Goal: Task Accomplishment & Management: Use online tool/utility

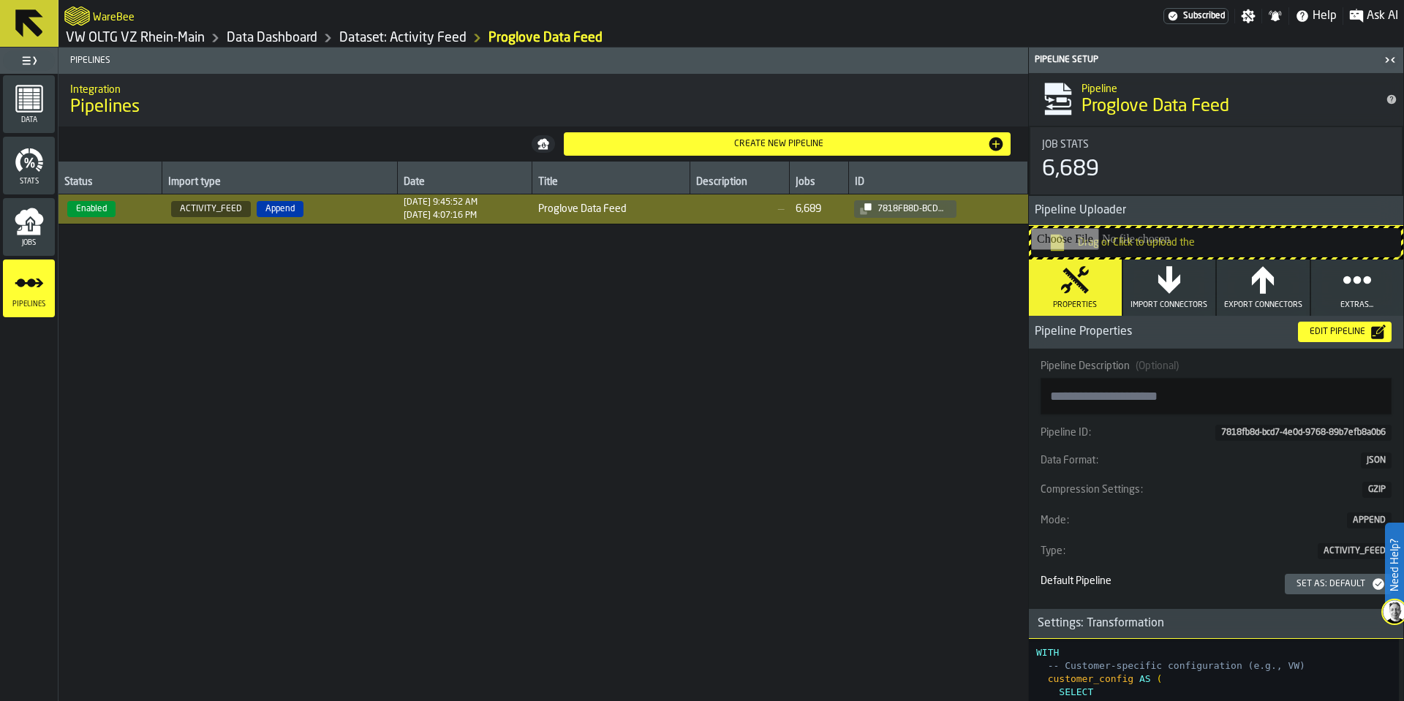
scroll to position [4568, 0]
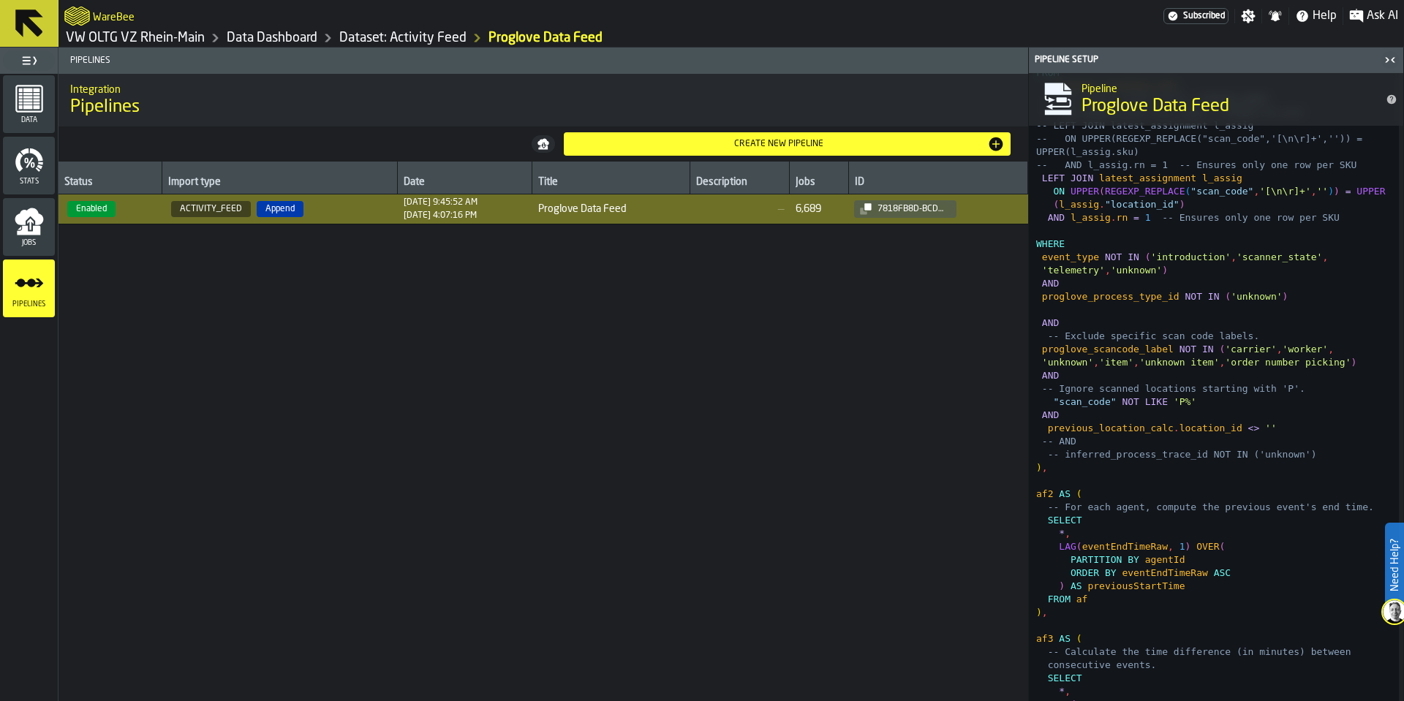
click at [486, 213] on span "[DATE] 9:45:52 AM [DATE] 4:07:16 PM" at bounding box center [465, 208] width 123 height 23
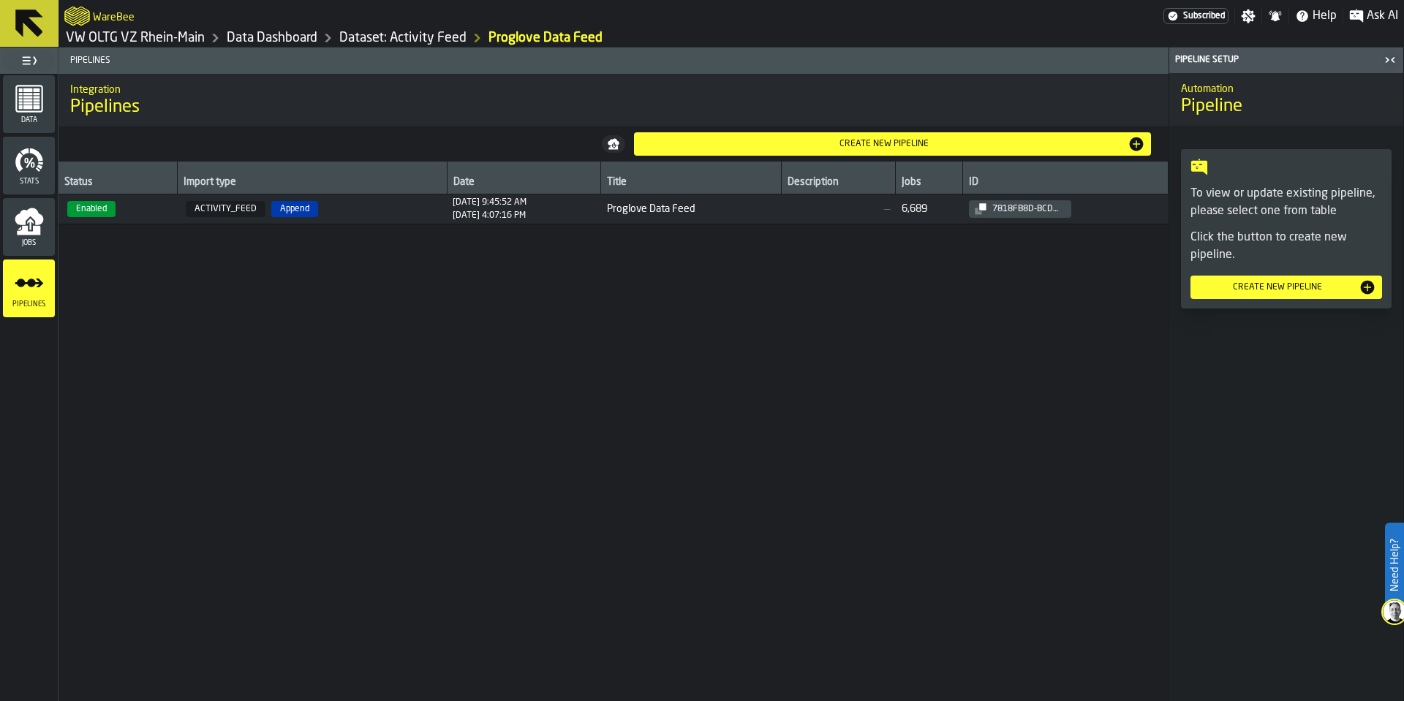
click at [632, 208] on span "Proglove Data Feed" at bounding box center [691, 209] width 169 height 12
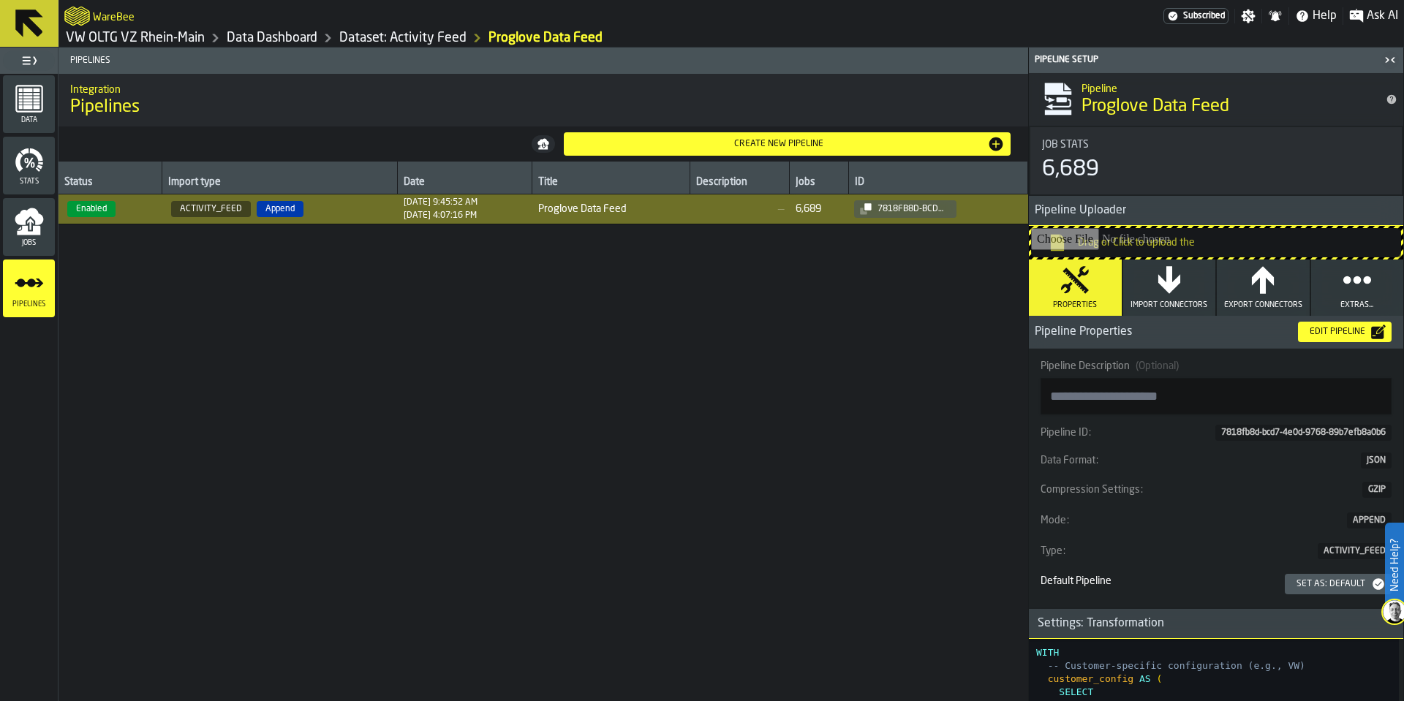
click at [1342, 334] on div "Edit Pipeline" at bounding box center [1337, 332] width 67 height 10
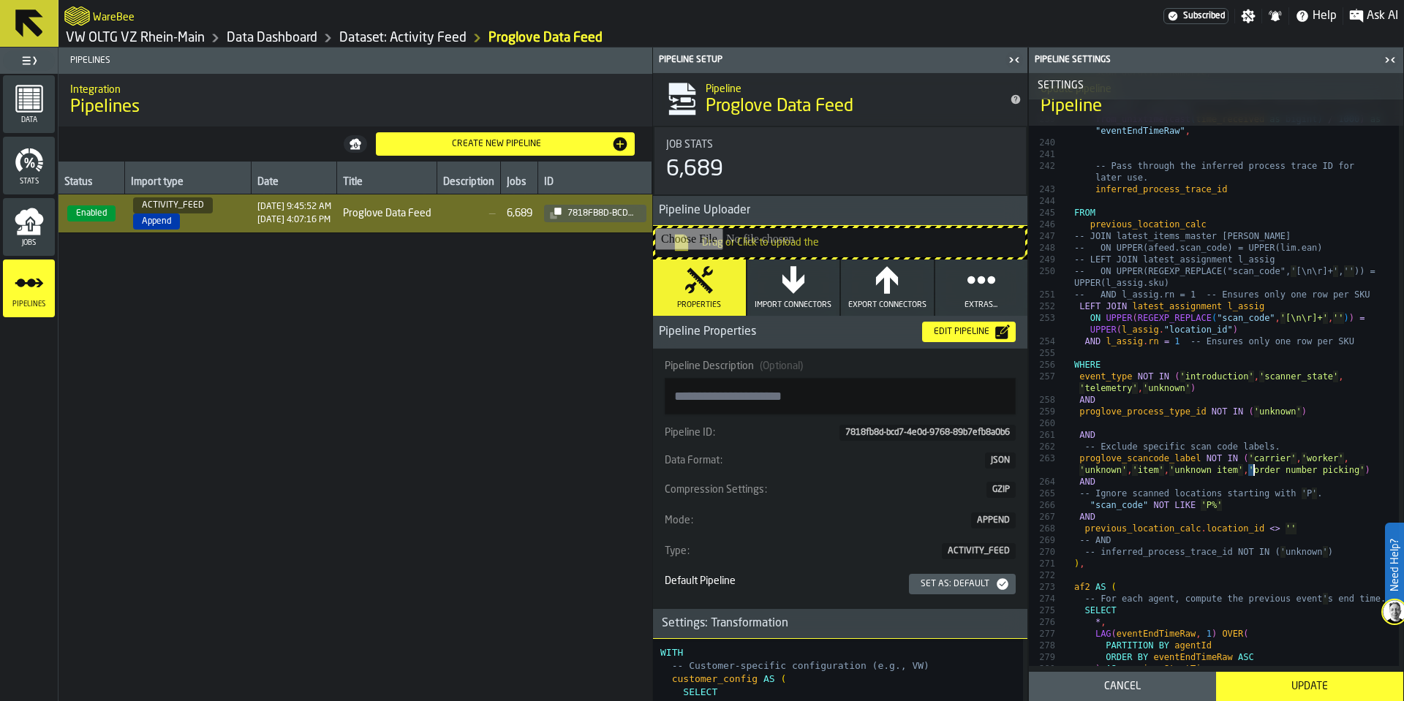
scroll to position [0, 0]
drag, startPoint x: 1250, startPoint y: 472, endPoint x: 1362, endPoint y: 478, distance: 111.3
type textarea "**********"
click at [1315, 688] on div "Update" at bounding box center [1310, 687] width 170 height 12
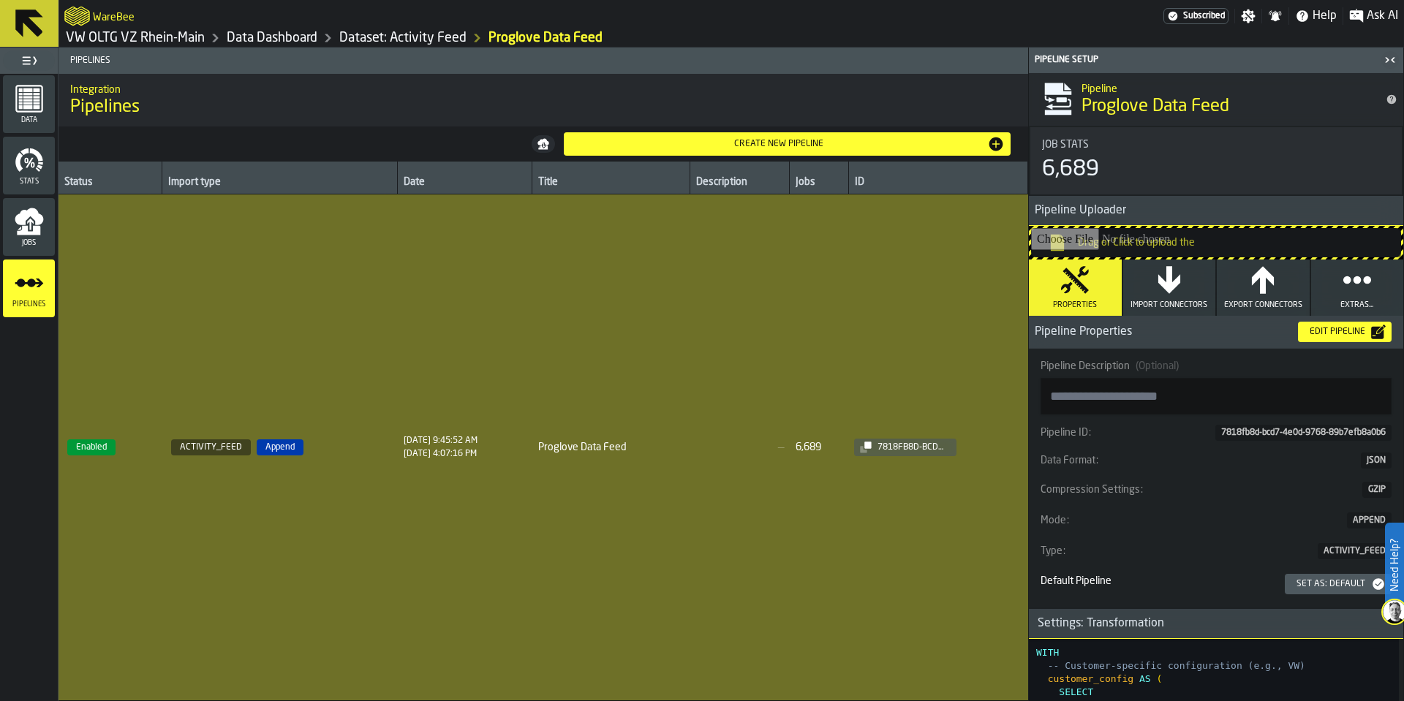
type textarea "**********"
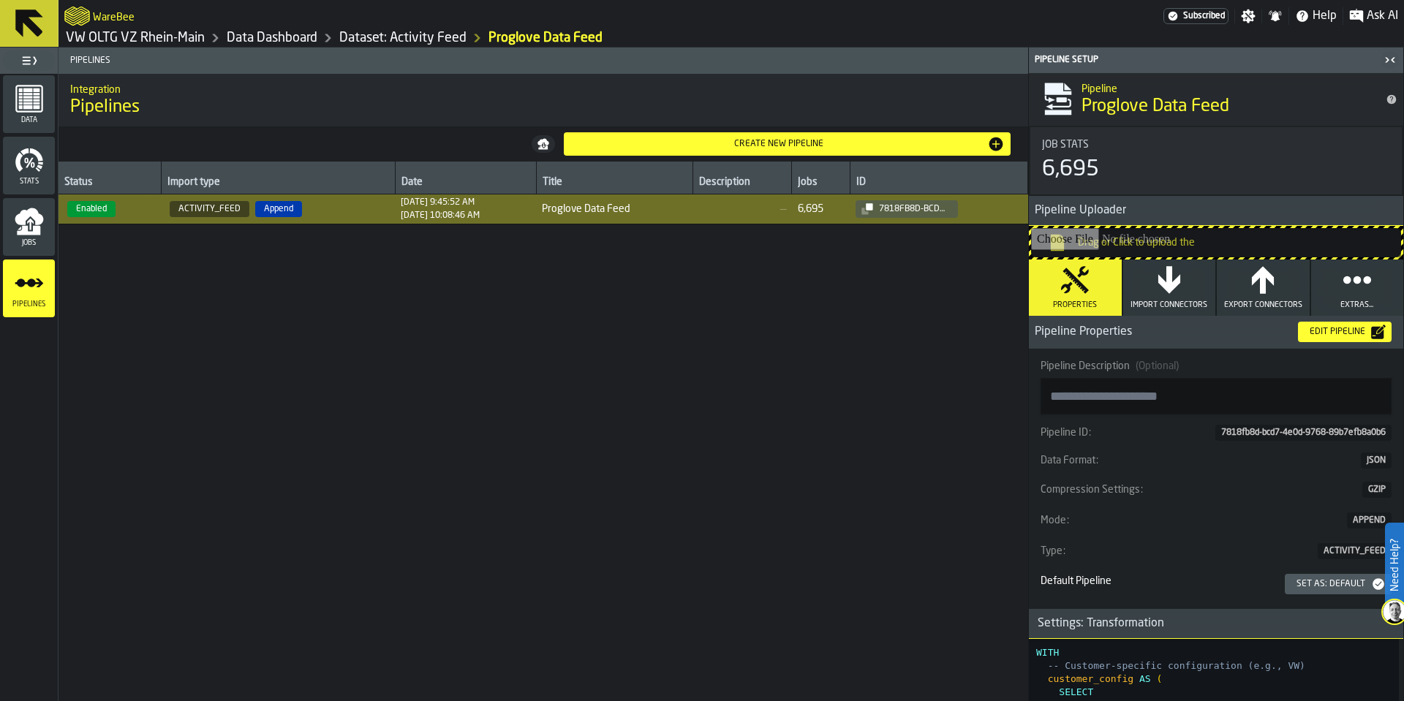
click at [667, 208] on span "Proglove Data Feed" at bounding box center [614, 209] width 145 height 12
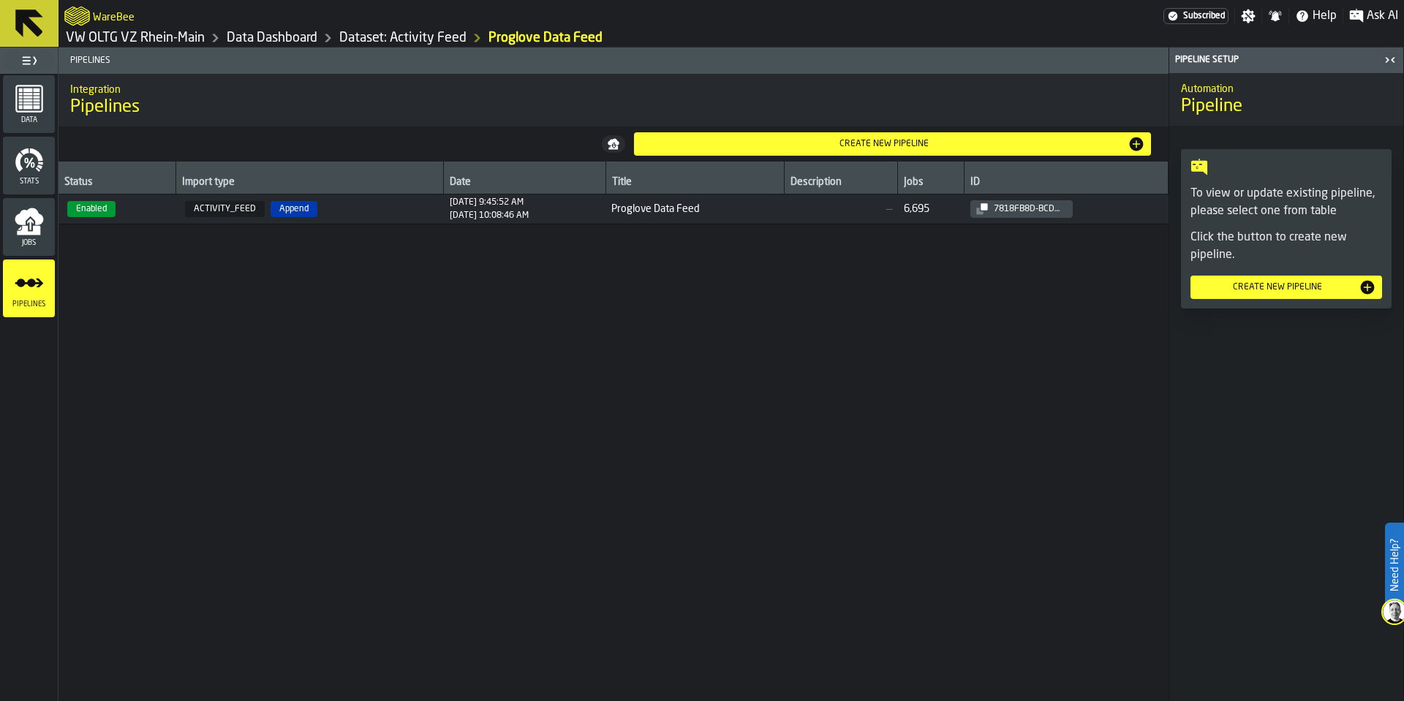
click at [755, 208] on span "Proglove Data Feed" at bounding box center [694, 209] width 167 height 12
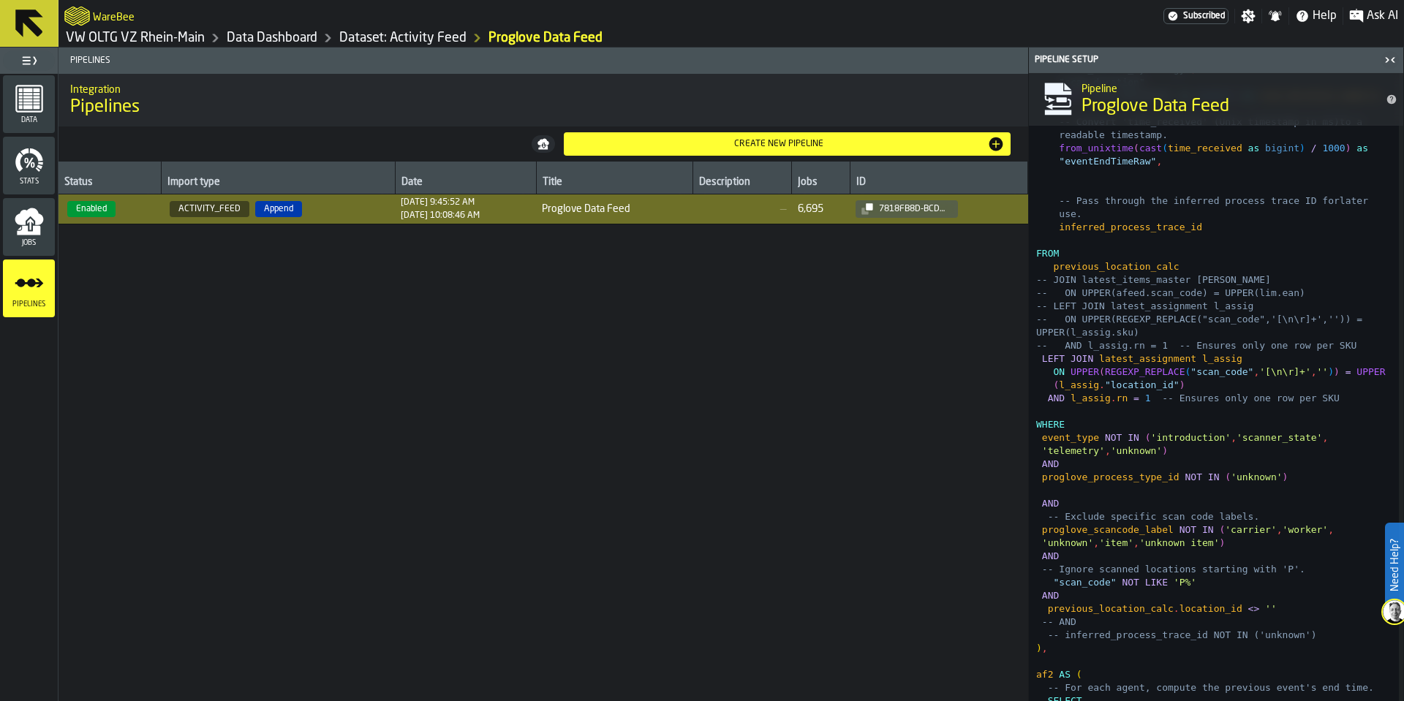
scroll to position [4475, 0]
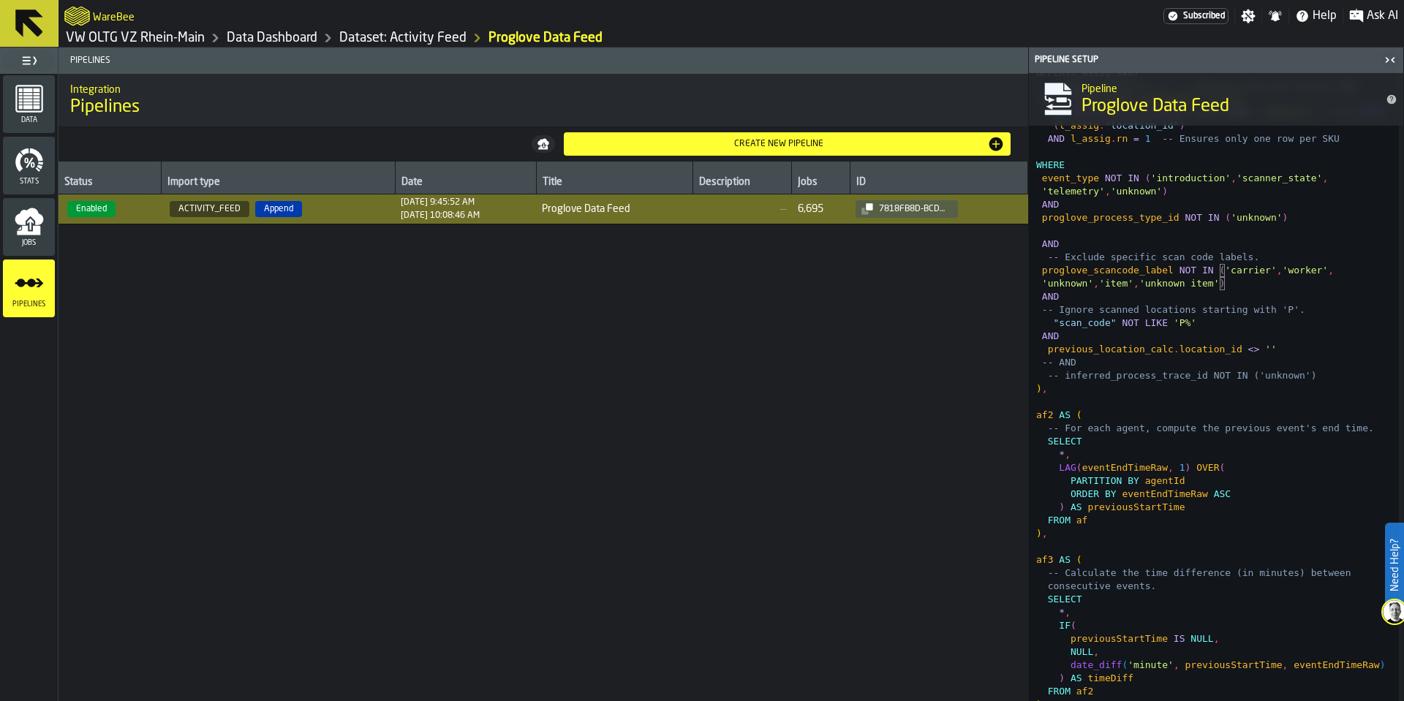
scroll to position [4651, 0]
type textarea "**********"
drag, startPoint x: 1289, startPoint y: 349, endPoint x: 1032, endPoint y: 336, distance: 257.7
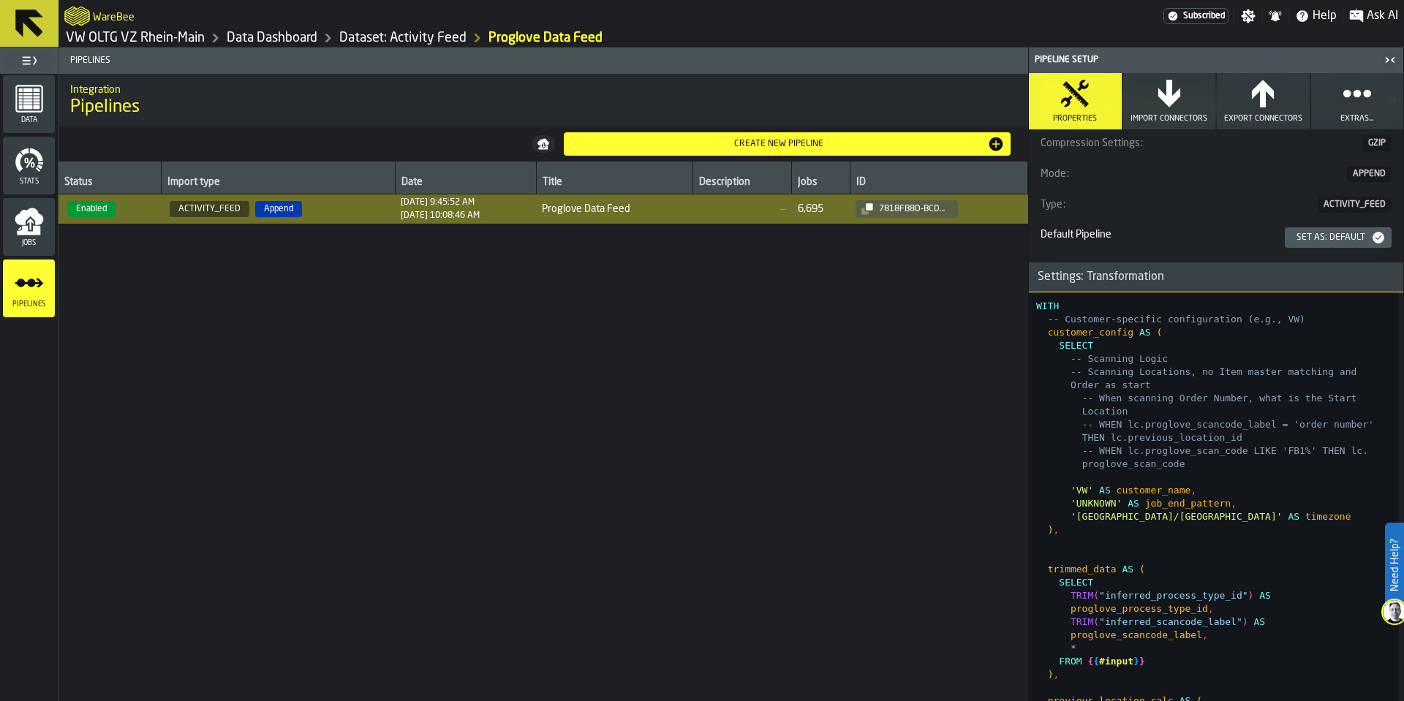
scroll to position [176, 0]
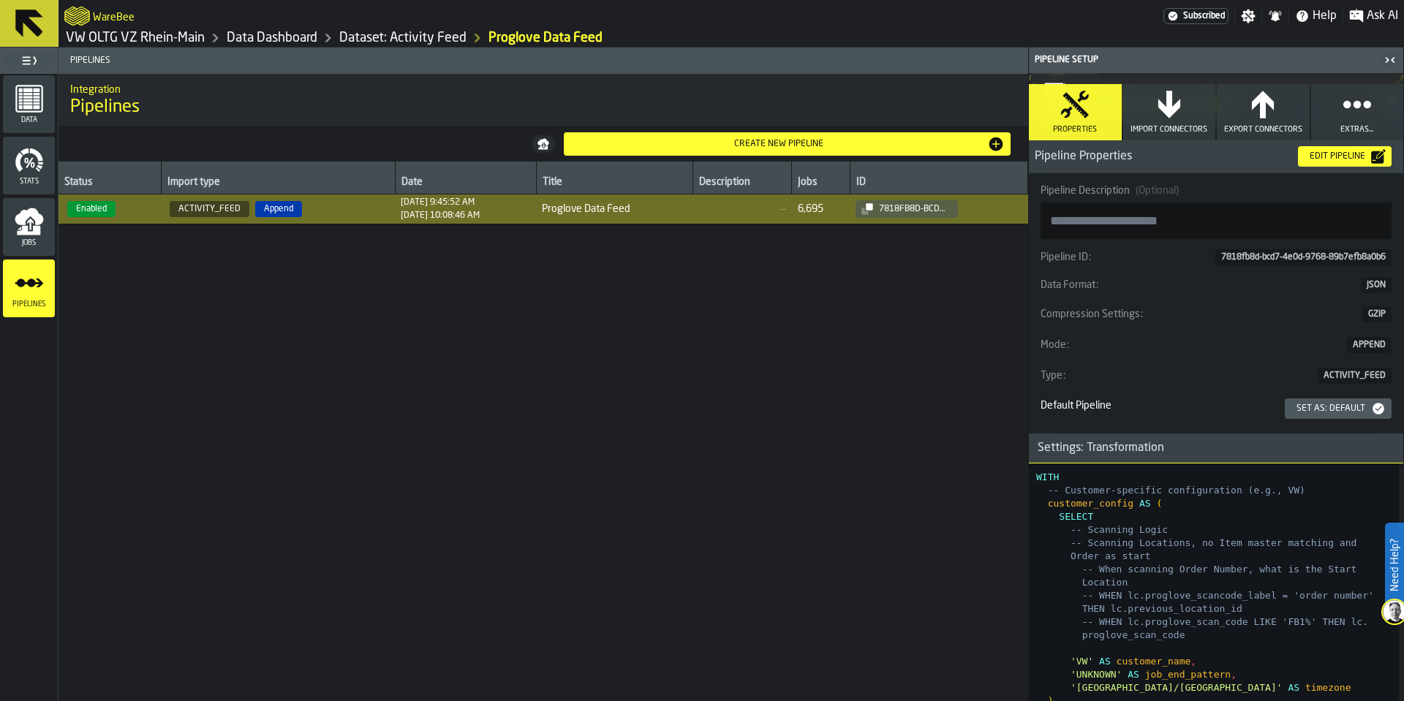
click at [1331, 159] on div "Edit Pipeline" at bounding box center [1337, 156] width 67 height 10
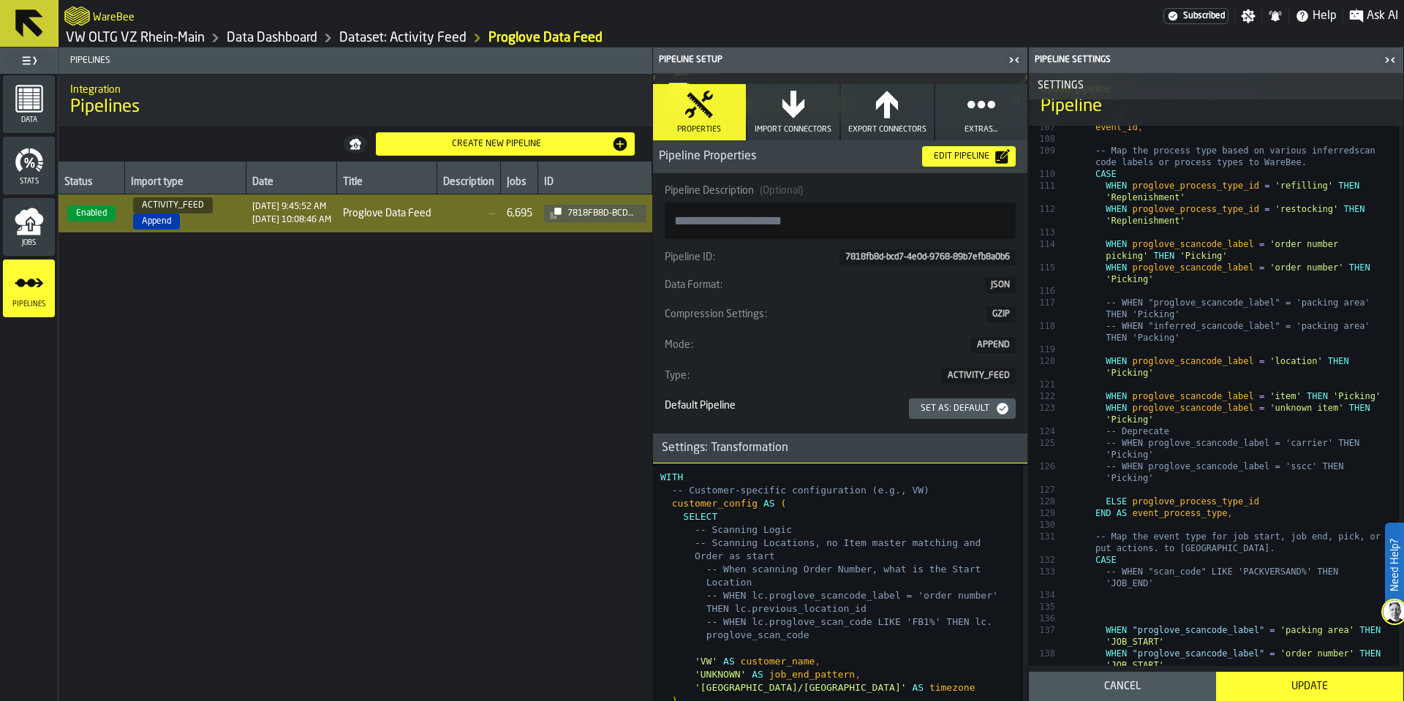
scroll to position [1843, 0]
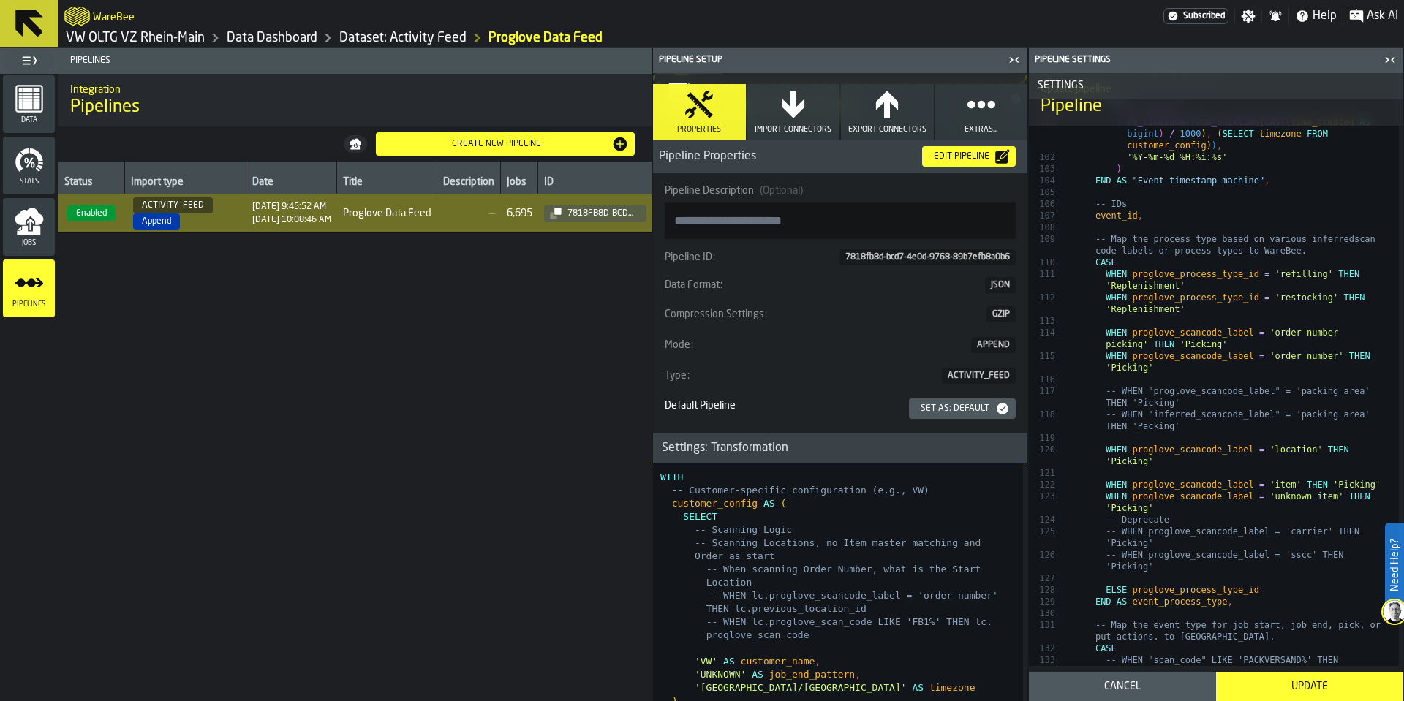
drag, startPoint x: 1106, startPoint y: 299, endPoint x: 1389, endPoint y: 311, distance: 283.2
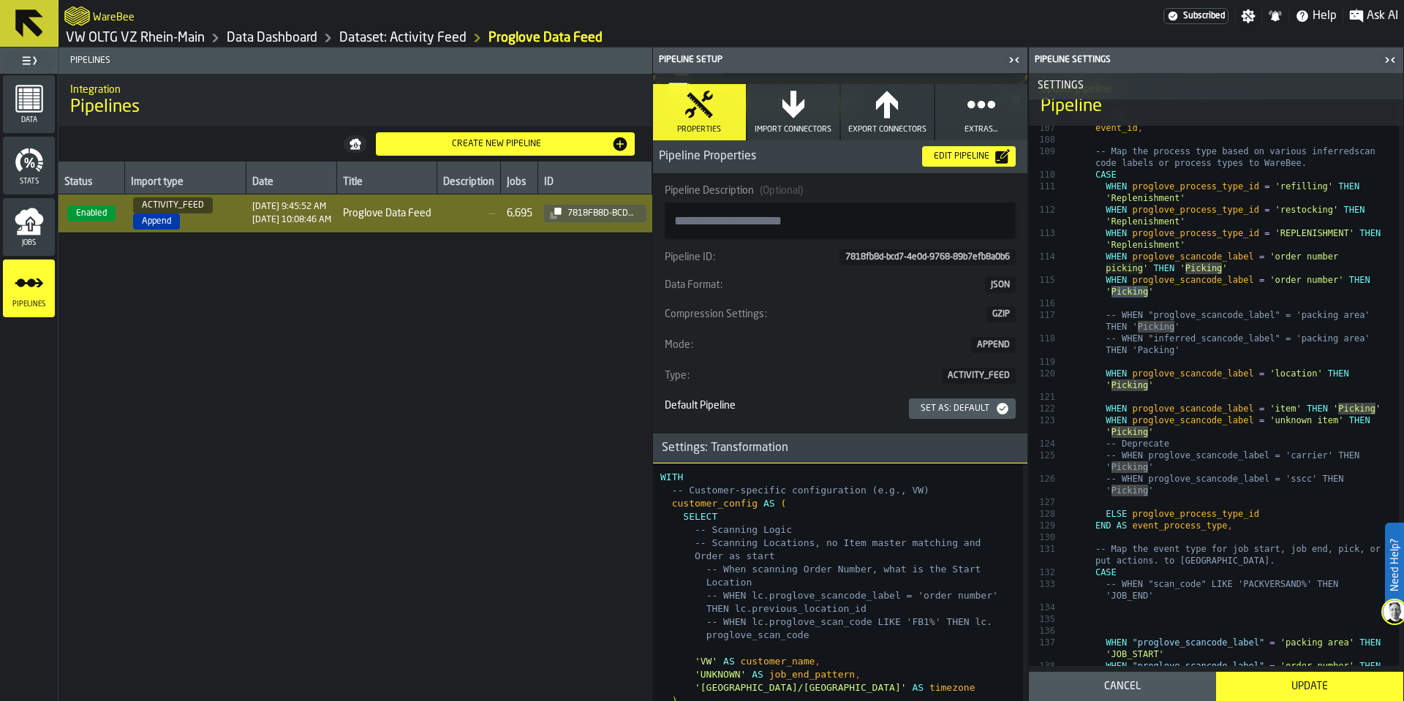
type textarea "**********"
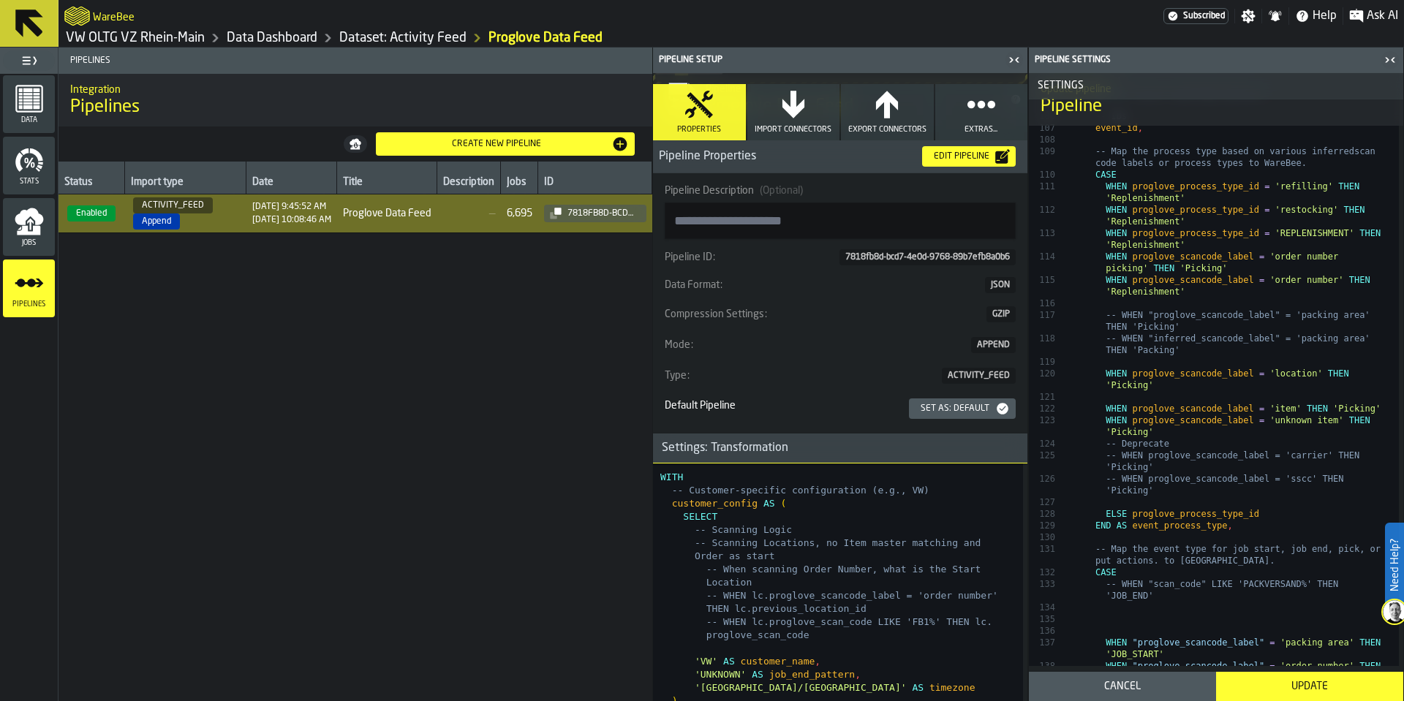
click at [1305, 693] on button "Update" at bounding box center [1309, 686] width 187 height 29
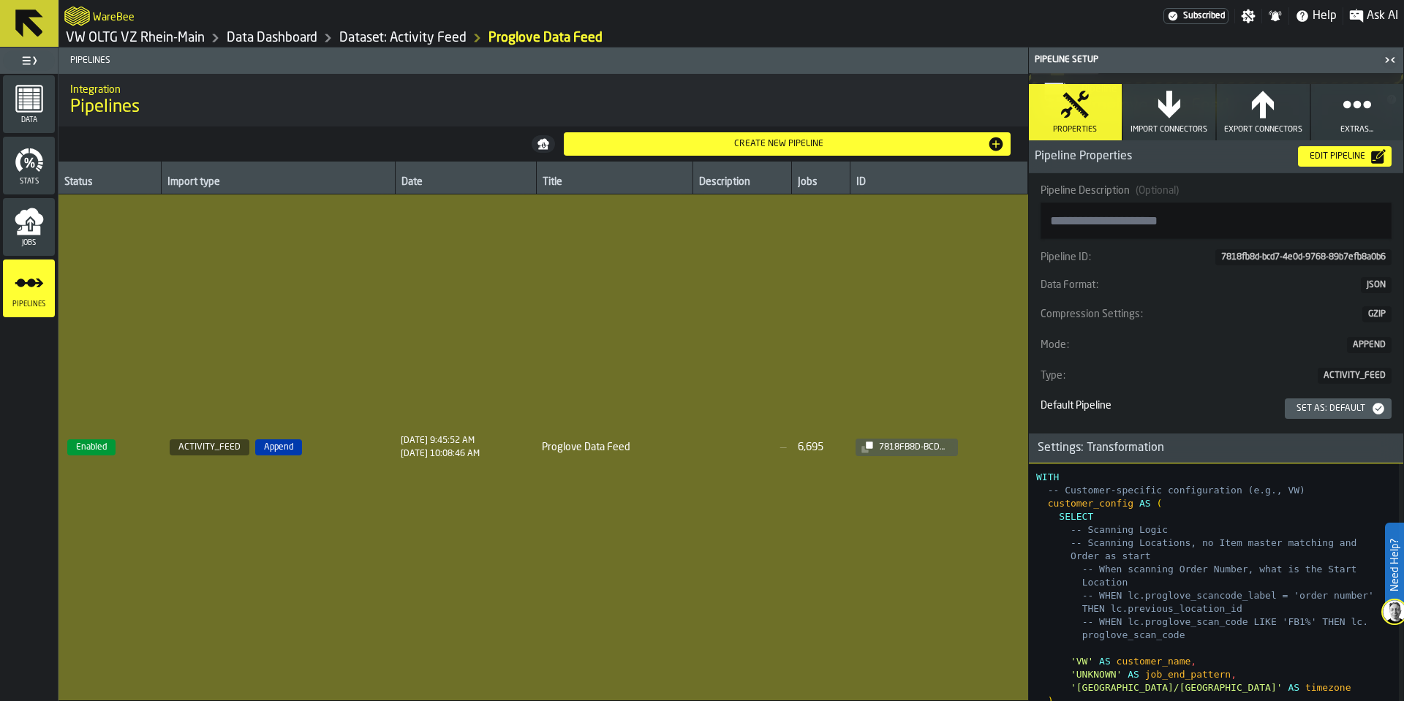
type textarea "**********"
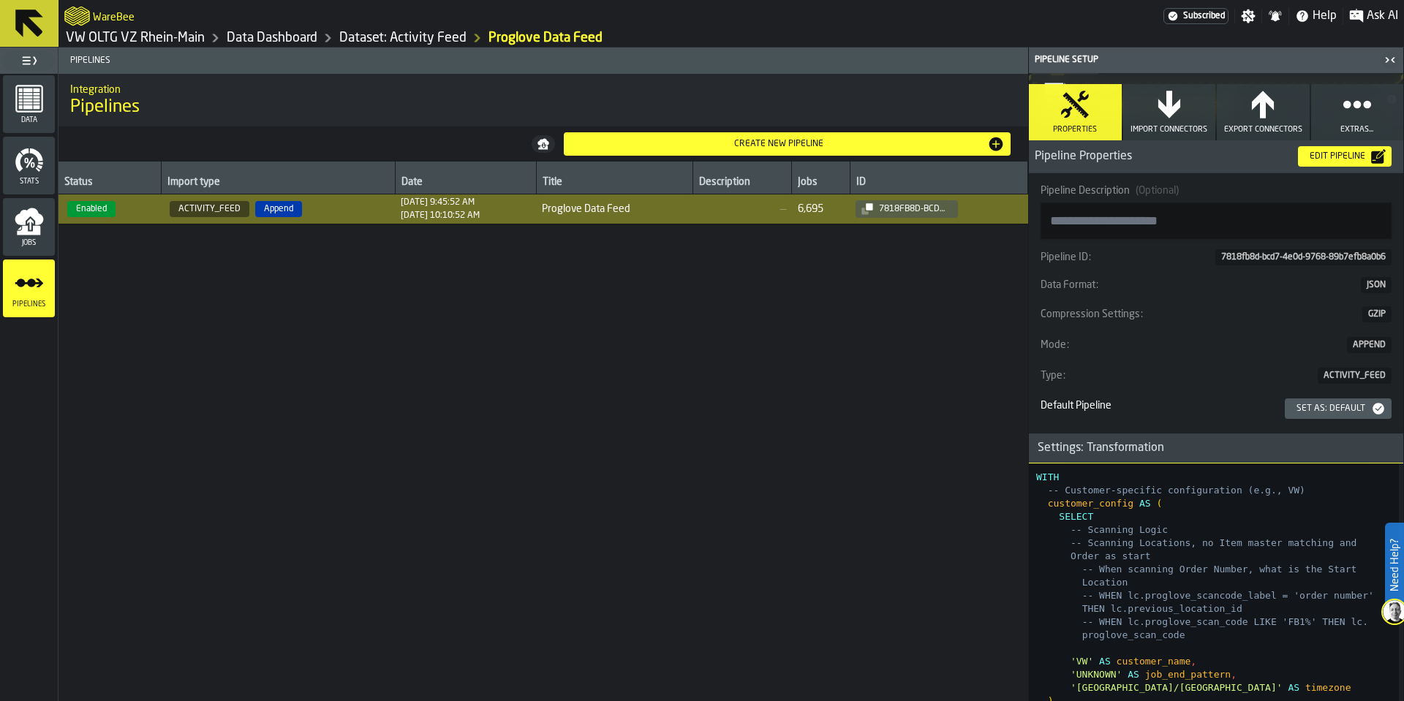
click at [530, 207] on span "[DATE] 9:45:52 AM [DATE] 10:10:52 AM" at bounding box center [465, 208] width 129 height 23
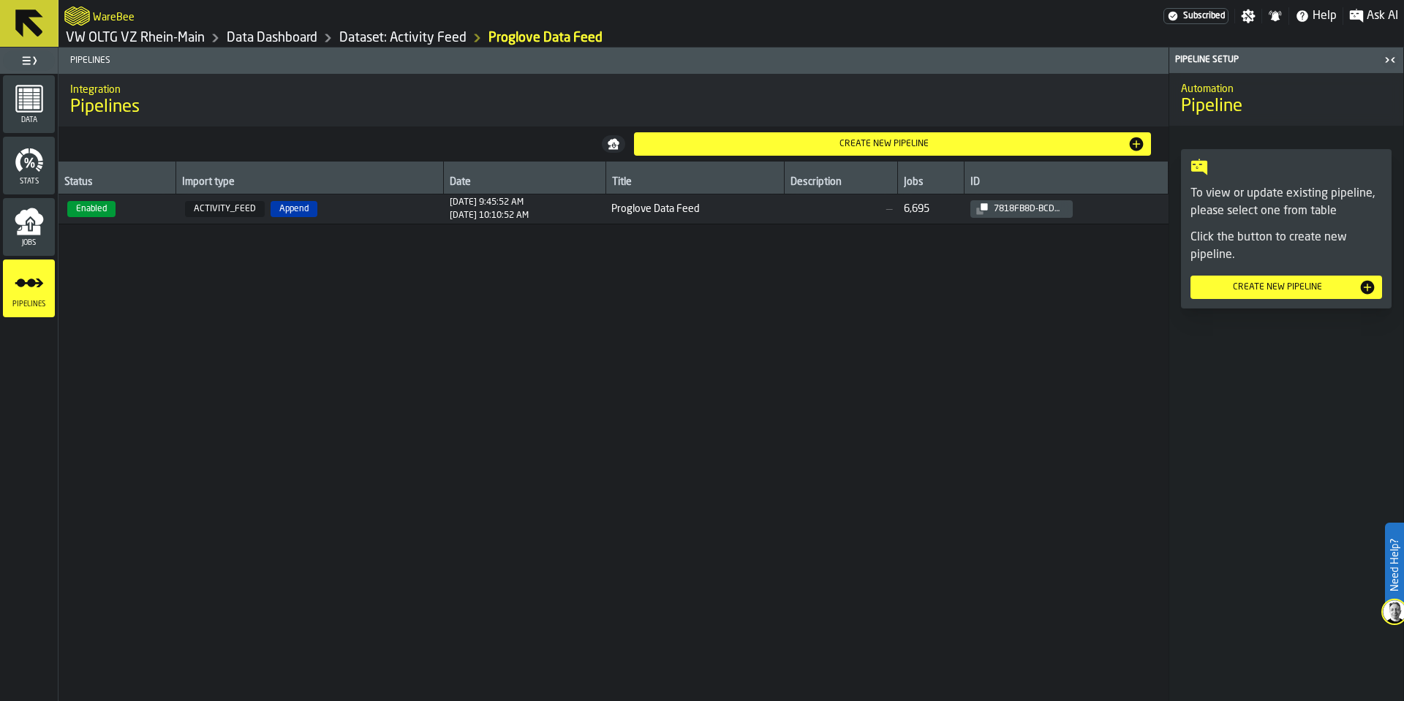
click at [546, 219] on span "[DATE] 9:45:52 AM [DATE] 10:10:52 AM" at bounding box center [525, 208] width 150 height 23
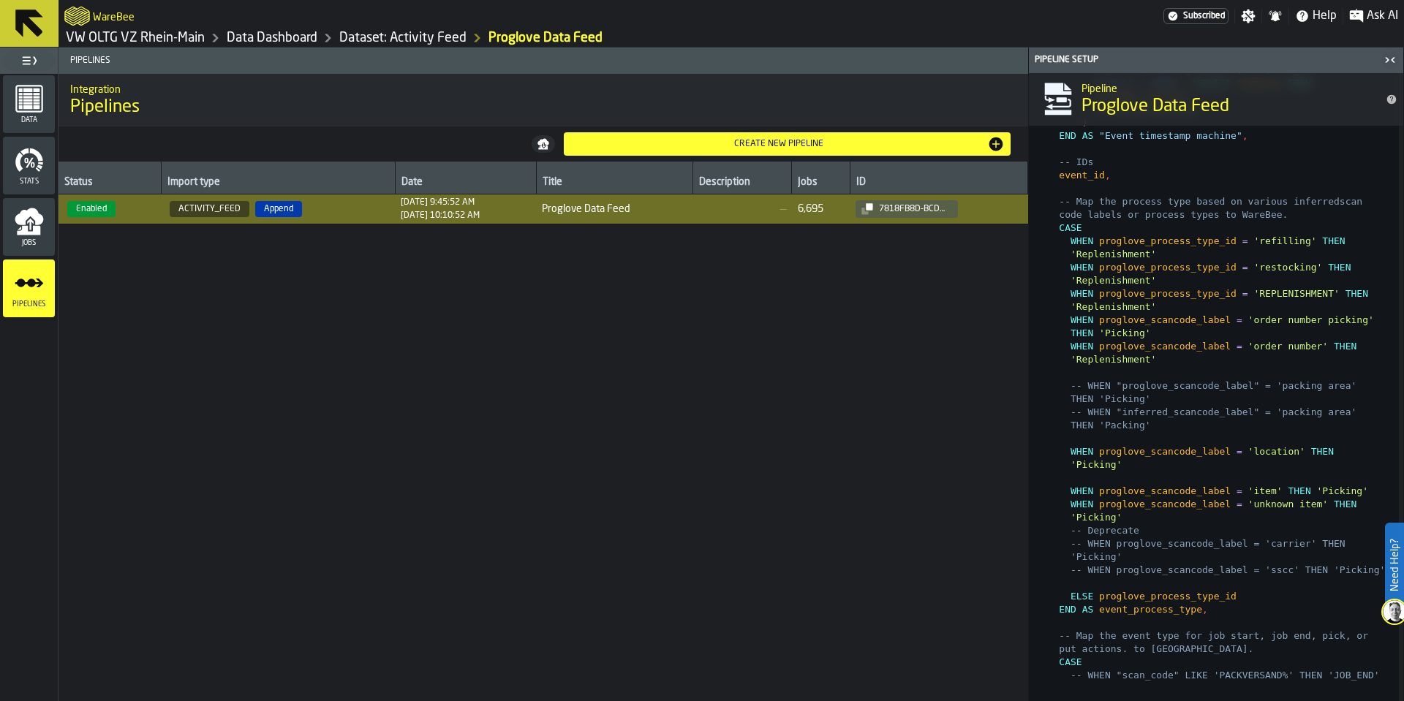
scroll to position [2106, 0]
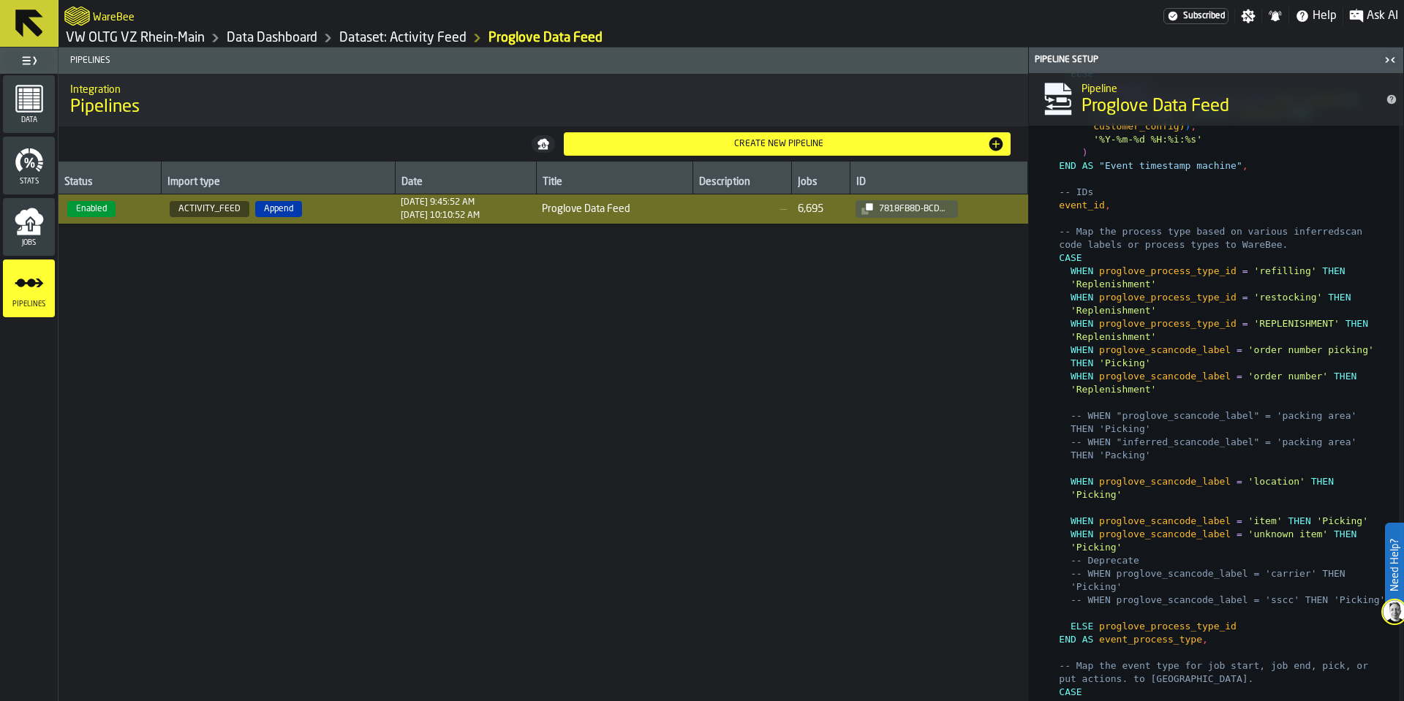
click at [35, 235] on icon "menu Jobs" at bounding box center [28, 231] width 23 height 10
